Goal: Find specific page/section: Find specific page/section

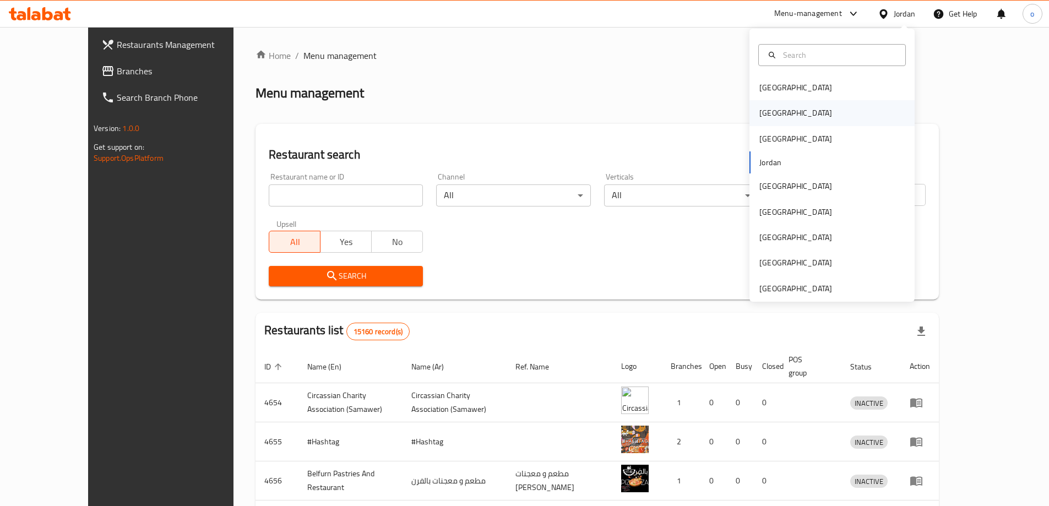
click at [788, 120] on div "[GEOGRAPHIC_DATA]" at bounding box center [832, 112] width 165 height 25
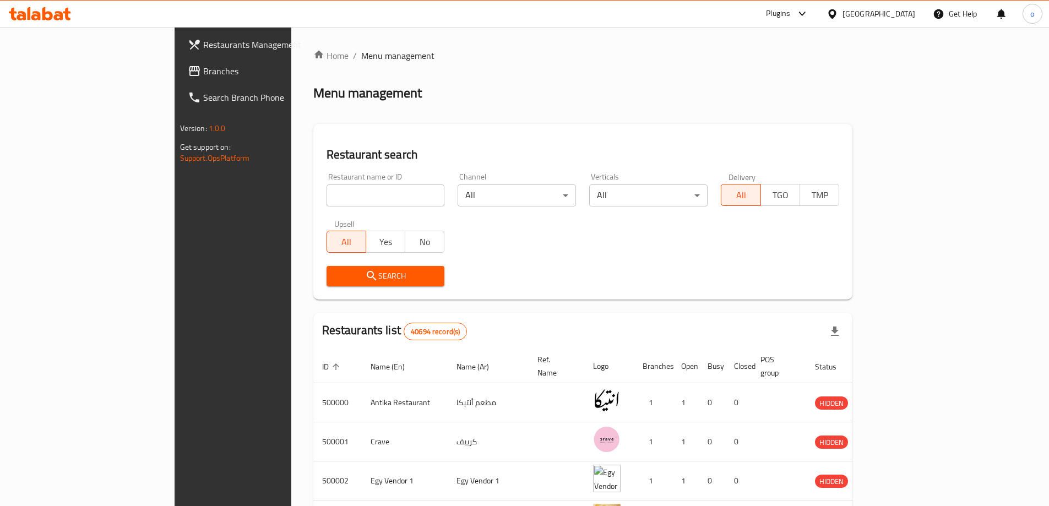
click at [203, 72] on span "Branches" at bounding box center [272, 70] width 138 height 13
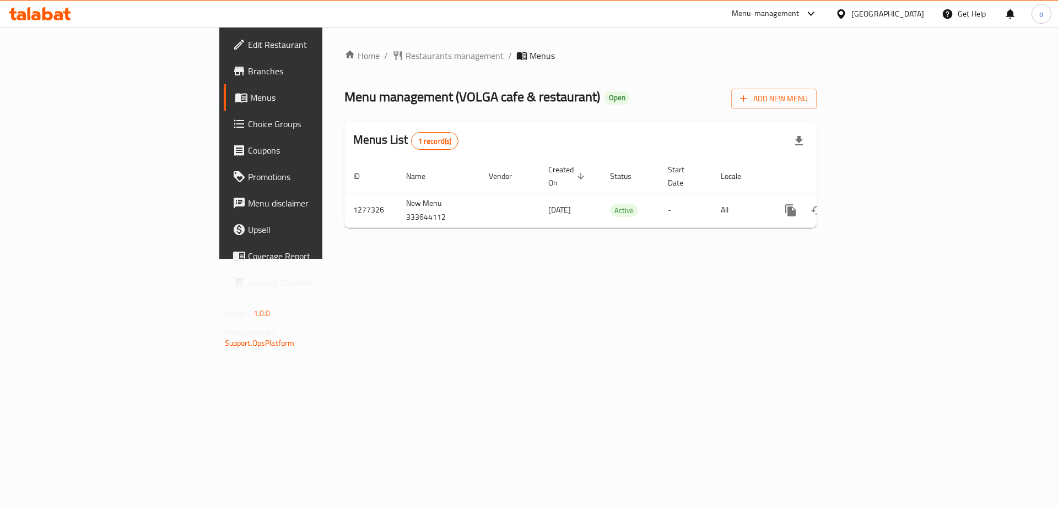
click at [248, 122] on span "Choice Groups" at bounding box center [317, 123] width 139 height 13
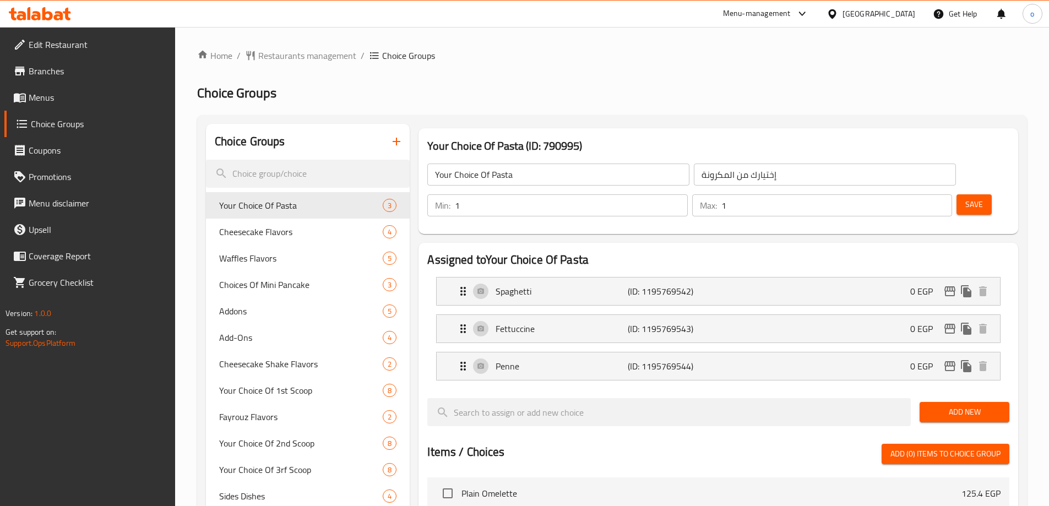
click at [623, 109] on div "Home / Restaurants management / Choice Groups Choice Groups Choice Groups Your …" at bounding box center [612, 462] width 830 height 827
